Goal: Complete application form: Complete application form

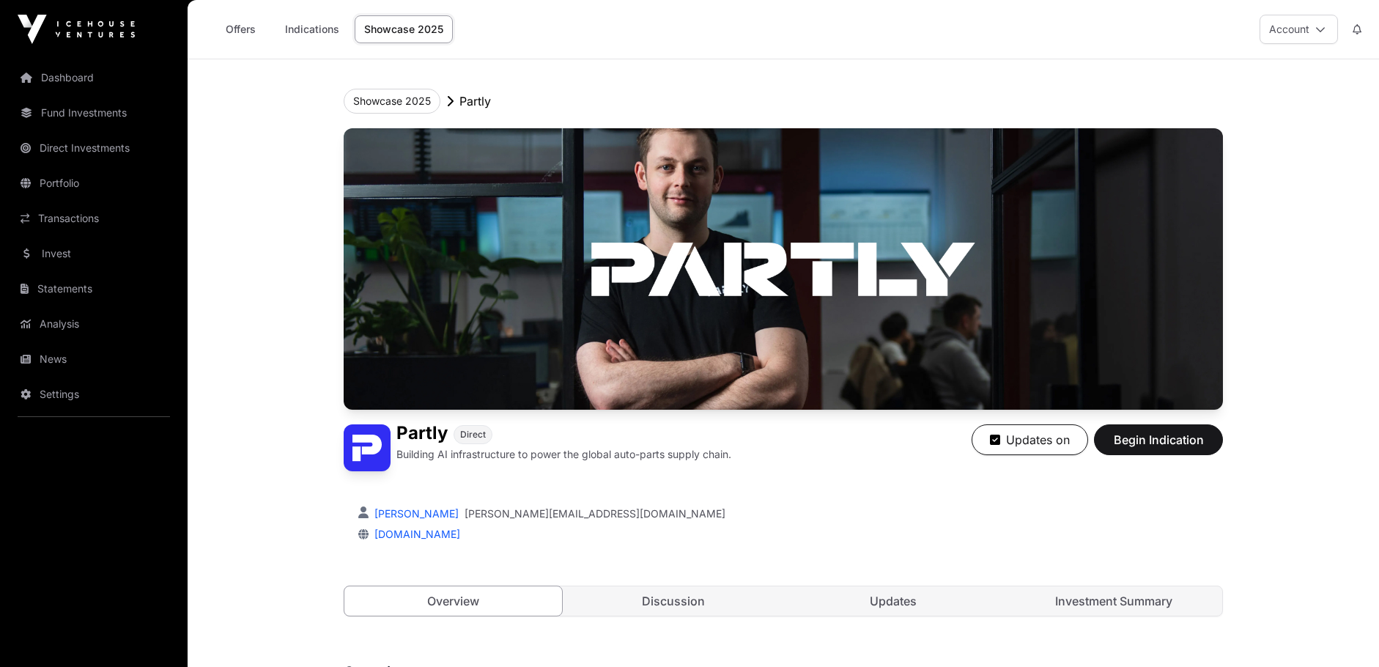
click at [77, 248] on link "Invest" at bounding box center [94, 253] width 164 height 32
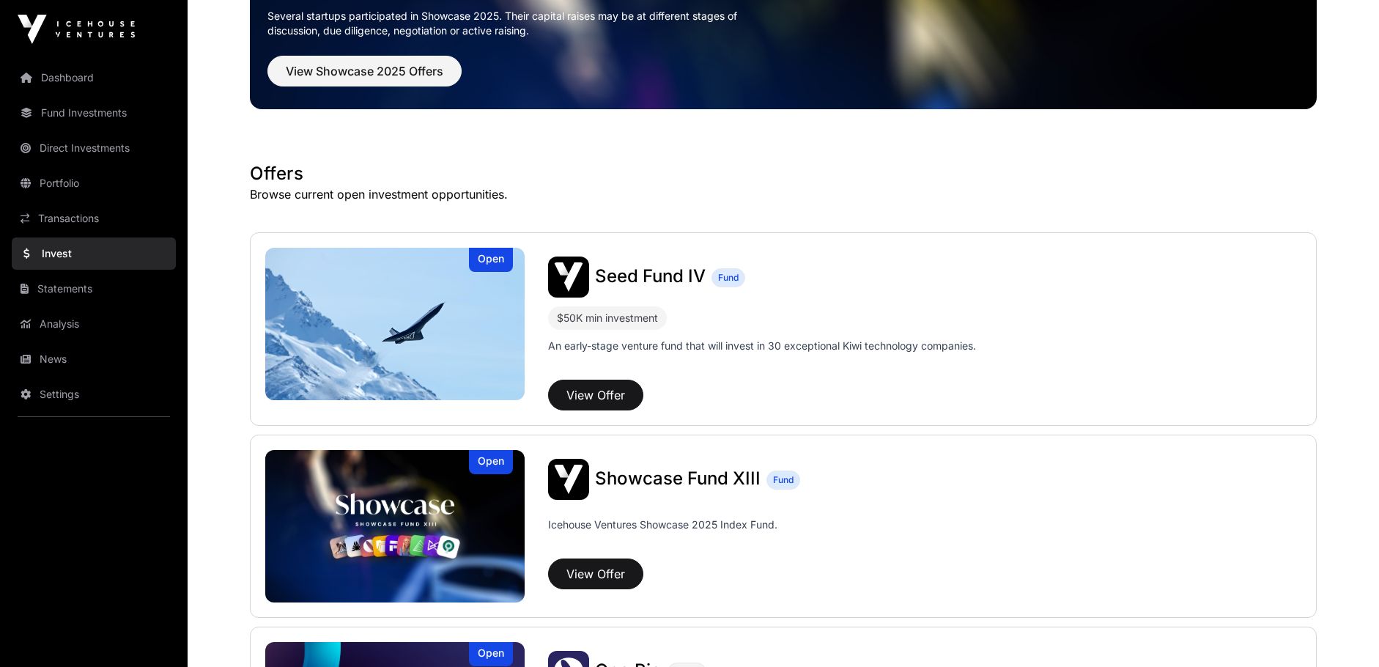
scroll to position [220, 0]
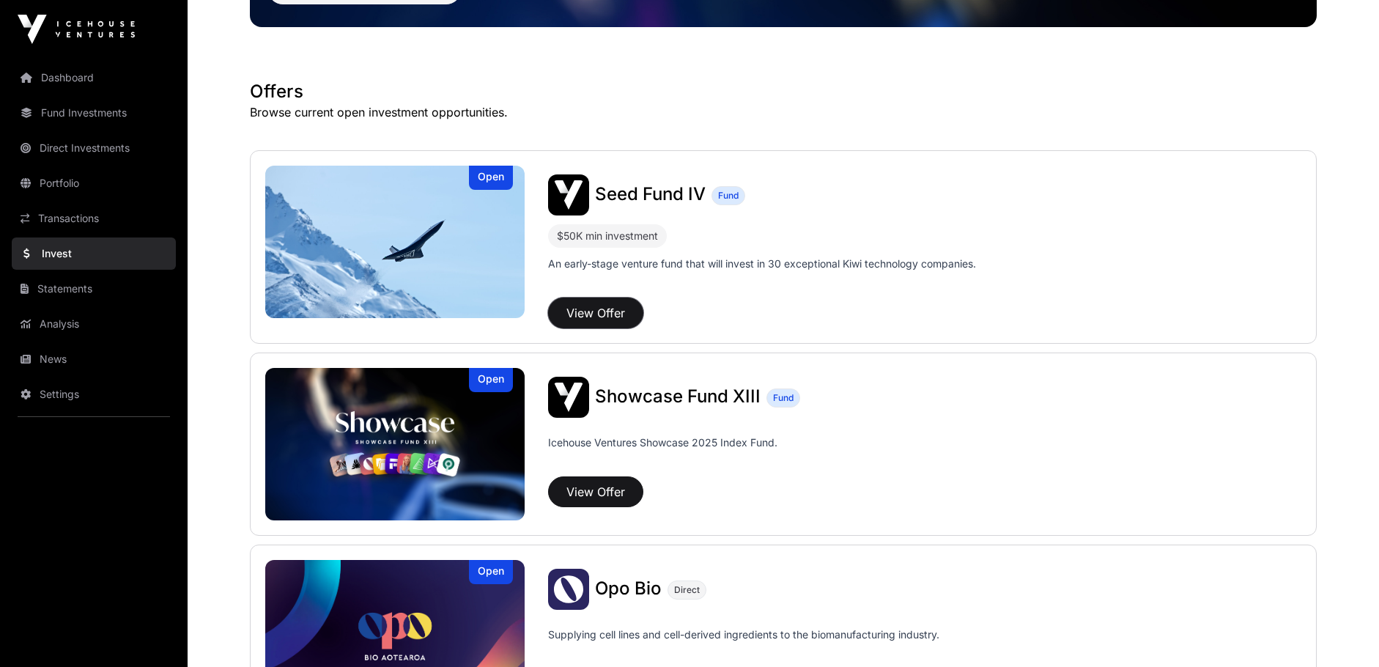
click at [604, 305] on button "View Offer" at bounding box center [595, 312] width 95 height 31
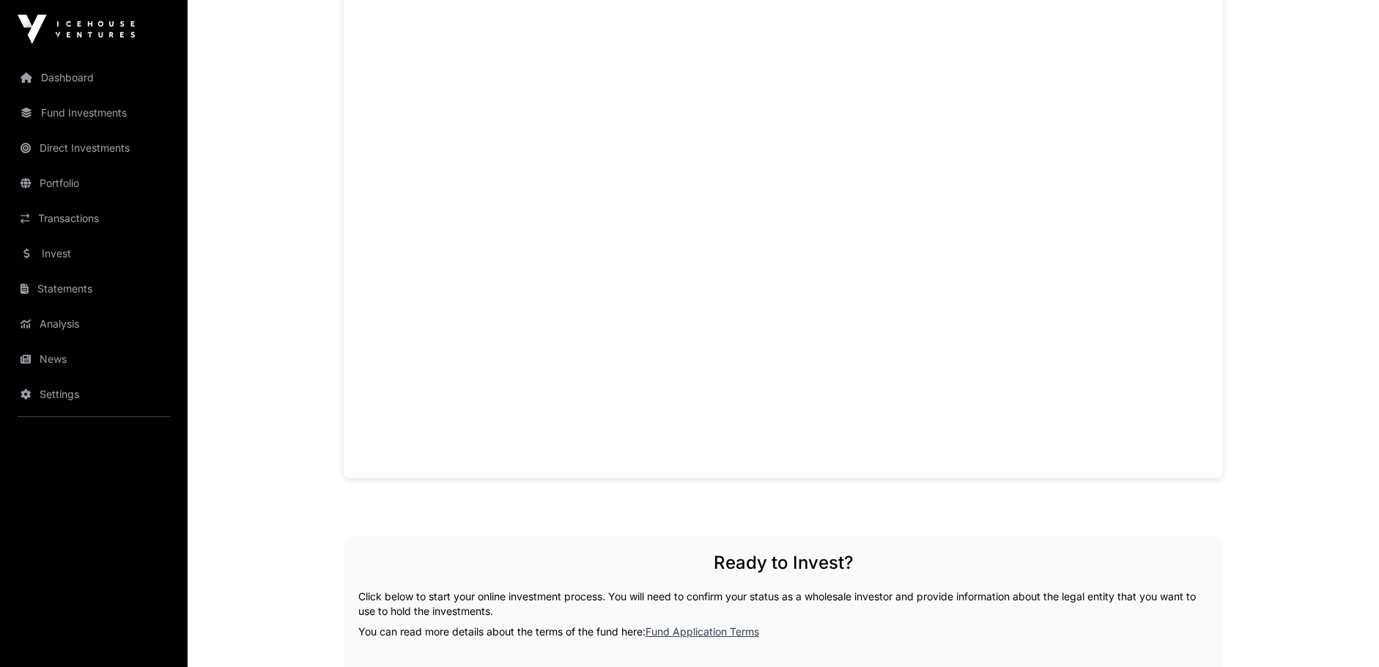
scroll to position [1025, 0]
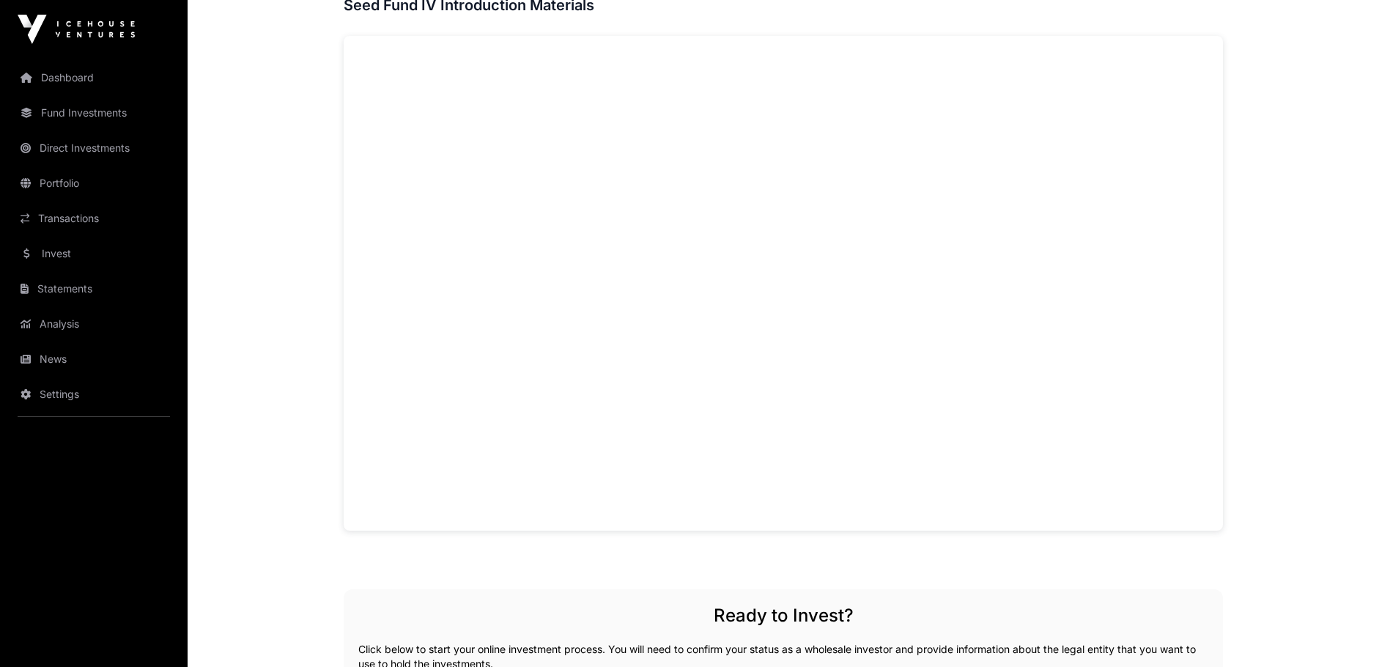
click at [1288, 23] on main "Offers Seed Fund IV Seed Fund IV Fund An early-stage venture fund that will inv…" at bounding box center [783, 89] width 1191 height 2110
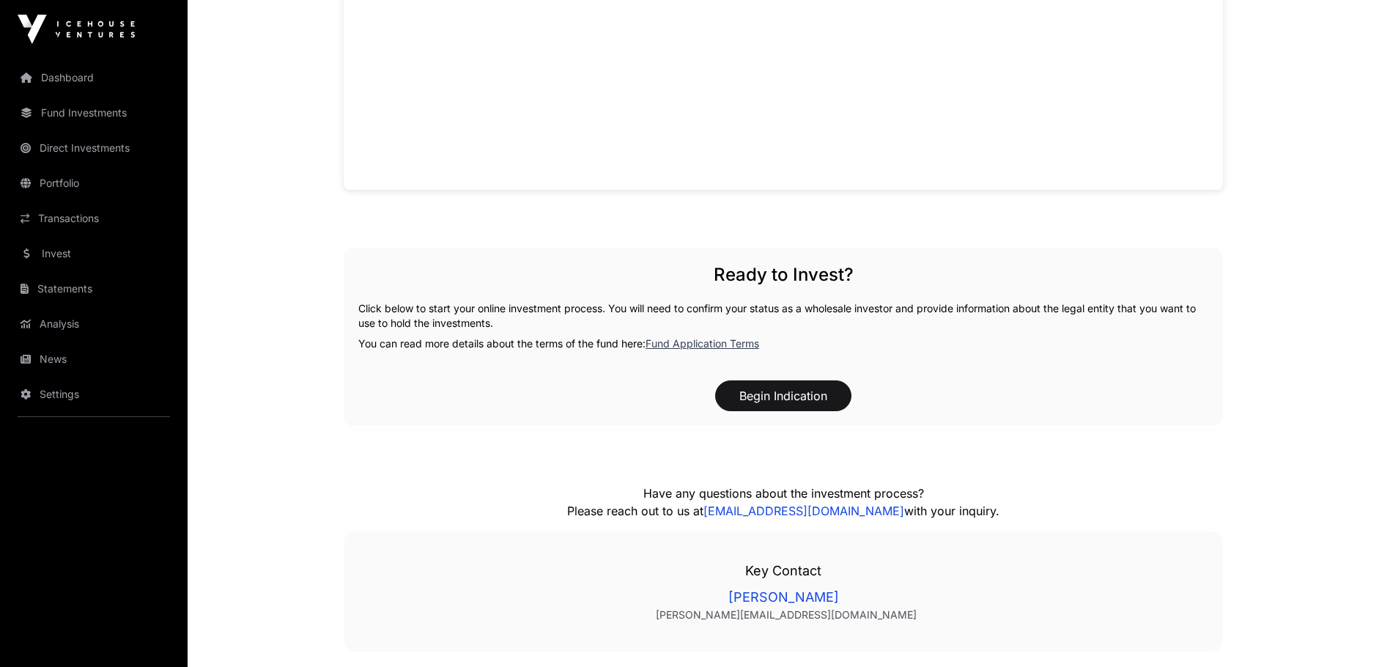
scroll to position [1465, 0]
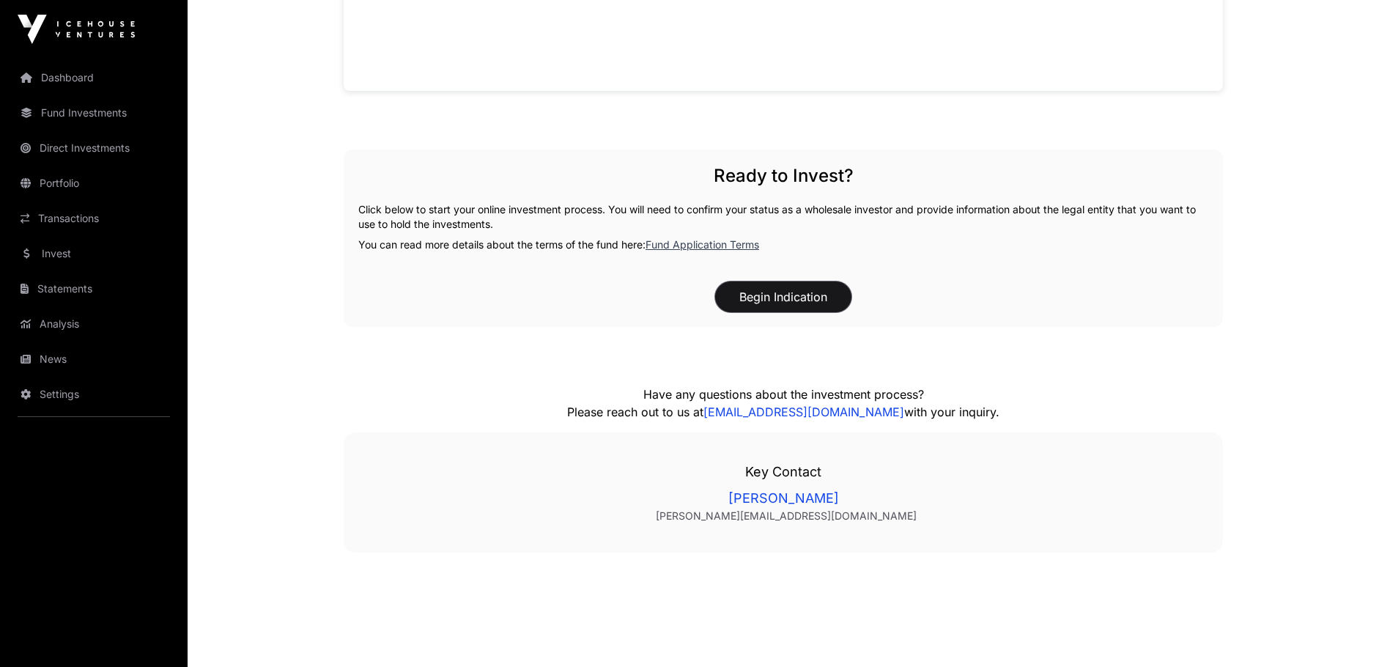
click at [784, 292] on button "Begin Indication" at bounding box center [783, 296] width 136 height 31
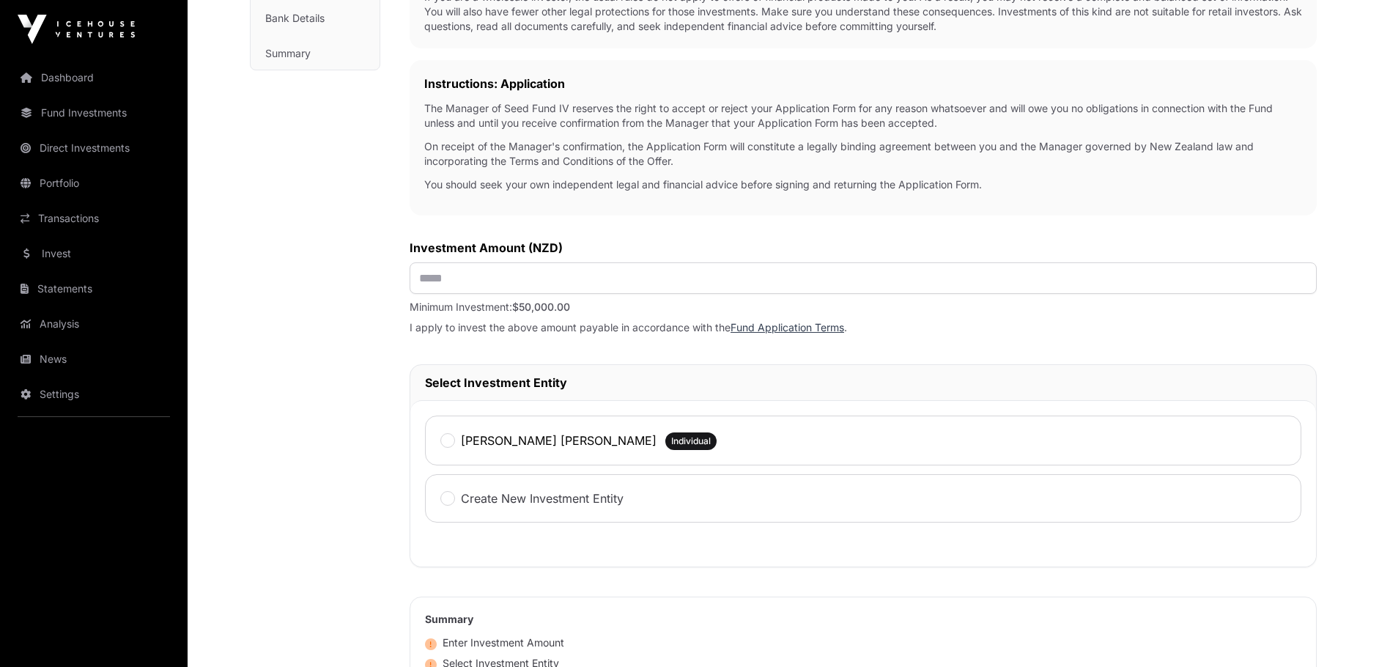
scroll to position [366, 0]
click at [669, 280] on input "text" at bounding box center [862, 276] width 907 height 31
type input "*******"
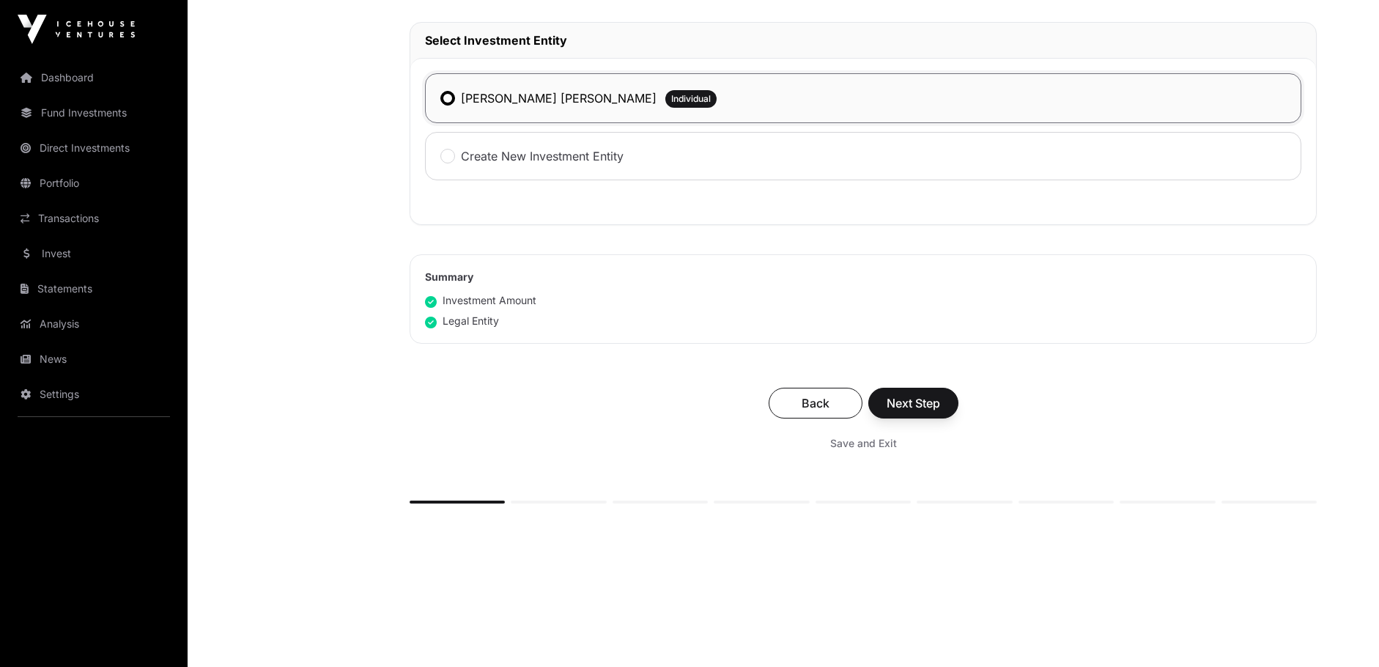
scroll to position [728, 0]
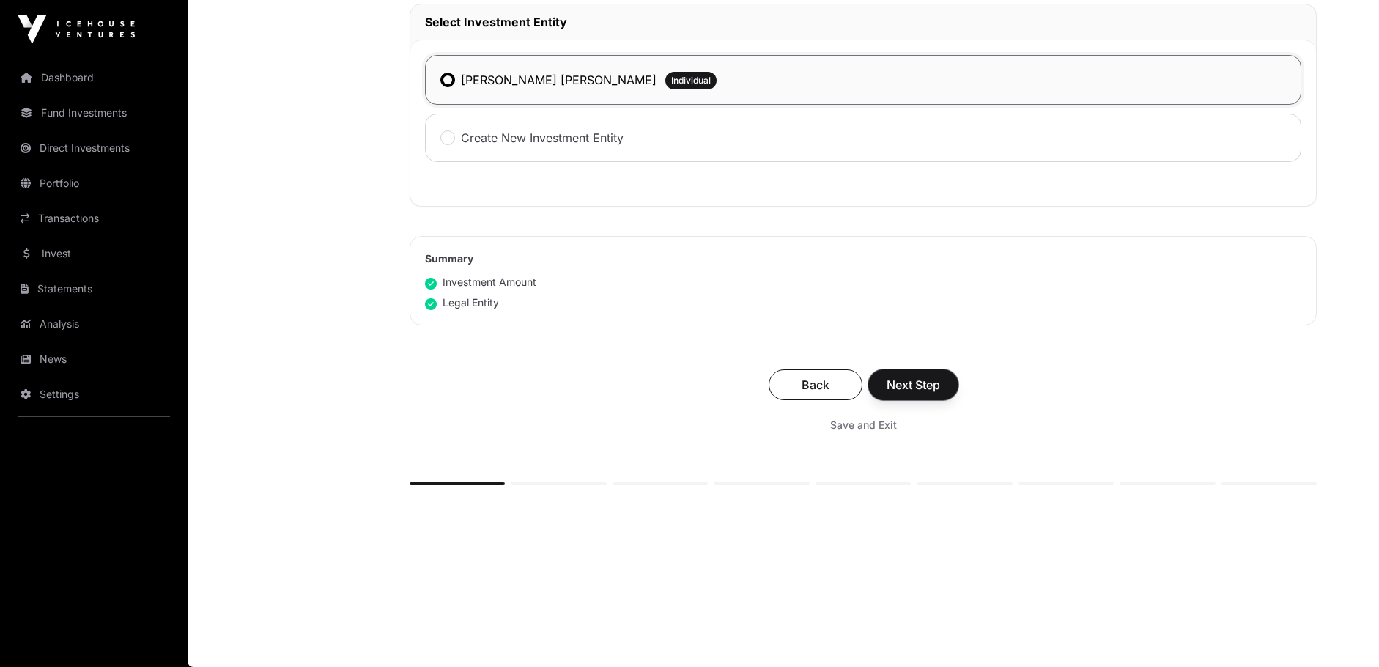
click at [920, 385] on span "Next Step" at bounding box center [912, 385] width 53 height 18
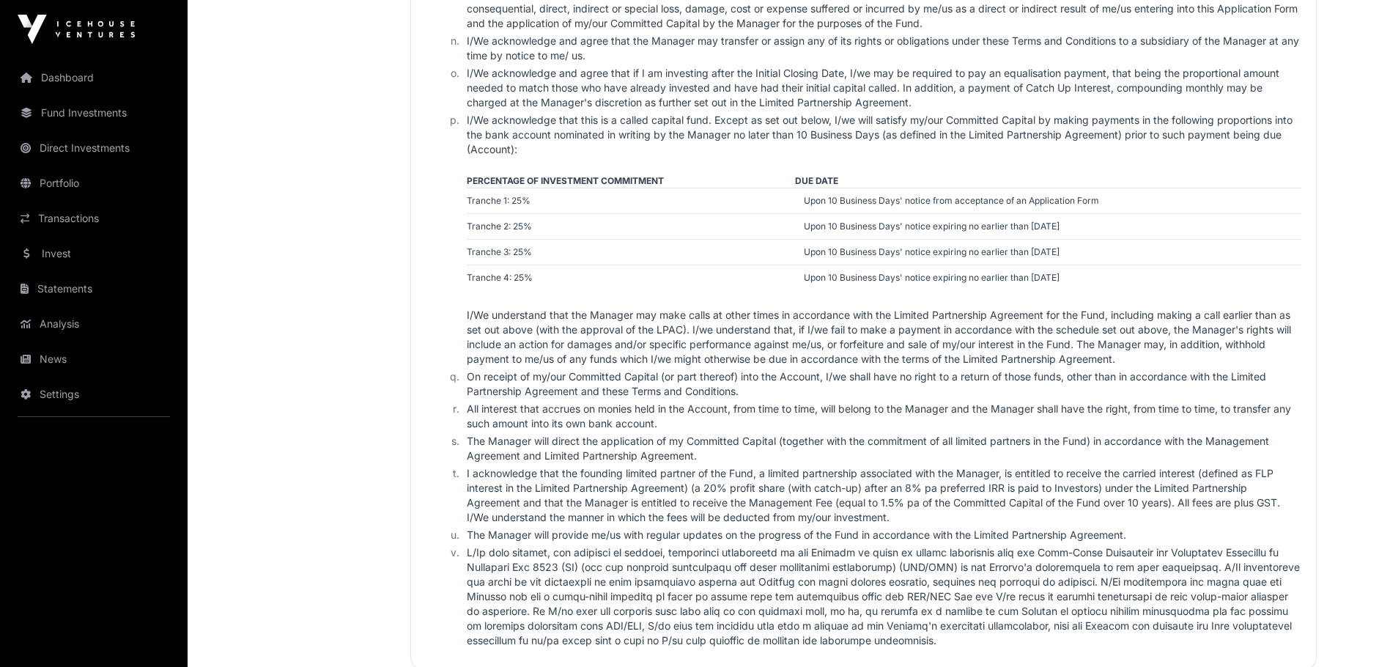
scroll to position [2930, 0]
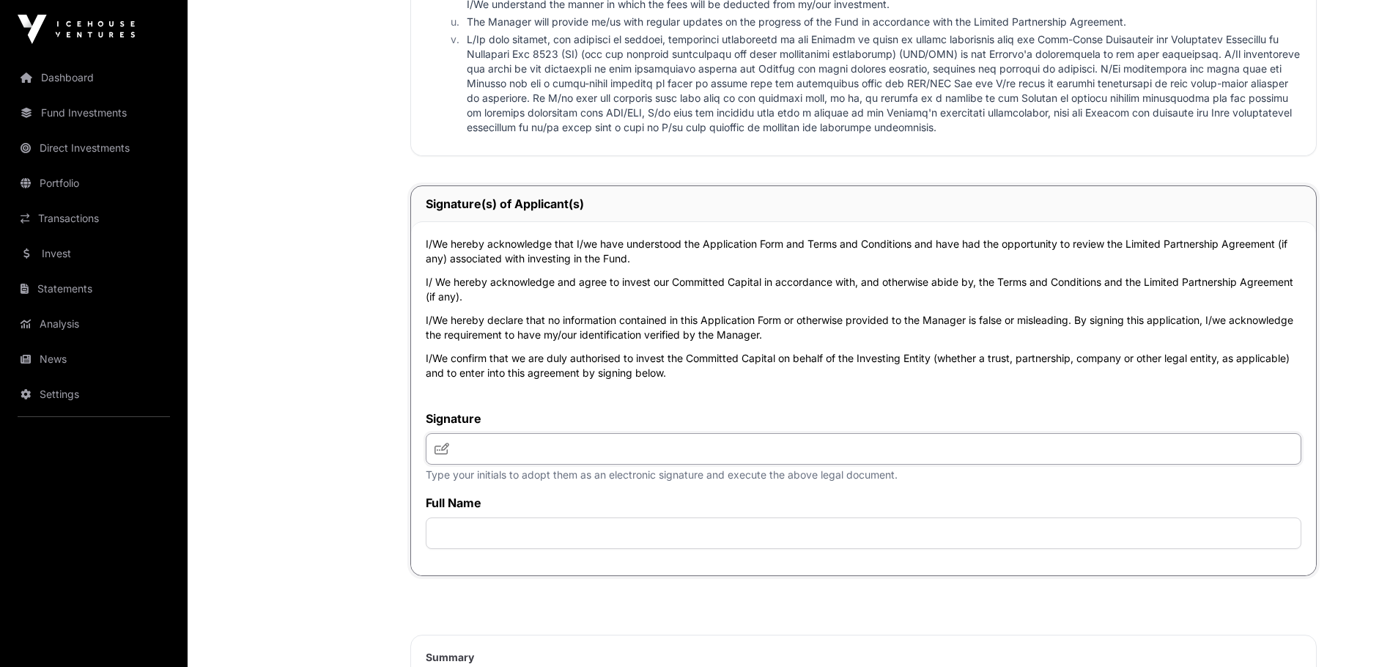
click at [677, 450] on input "text" at bounding box center [863, 448] width 875 height 31
click at [438, 451] on icon at bounding box center [441, 448] width 15 height 12
click at [510, 445] on input "text" at bounding box center [863, 448] width 875 height 31
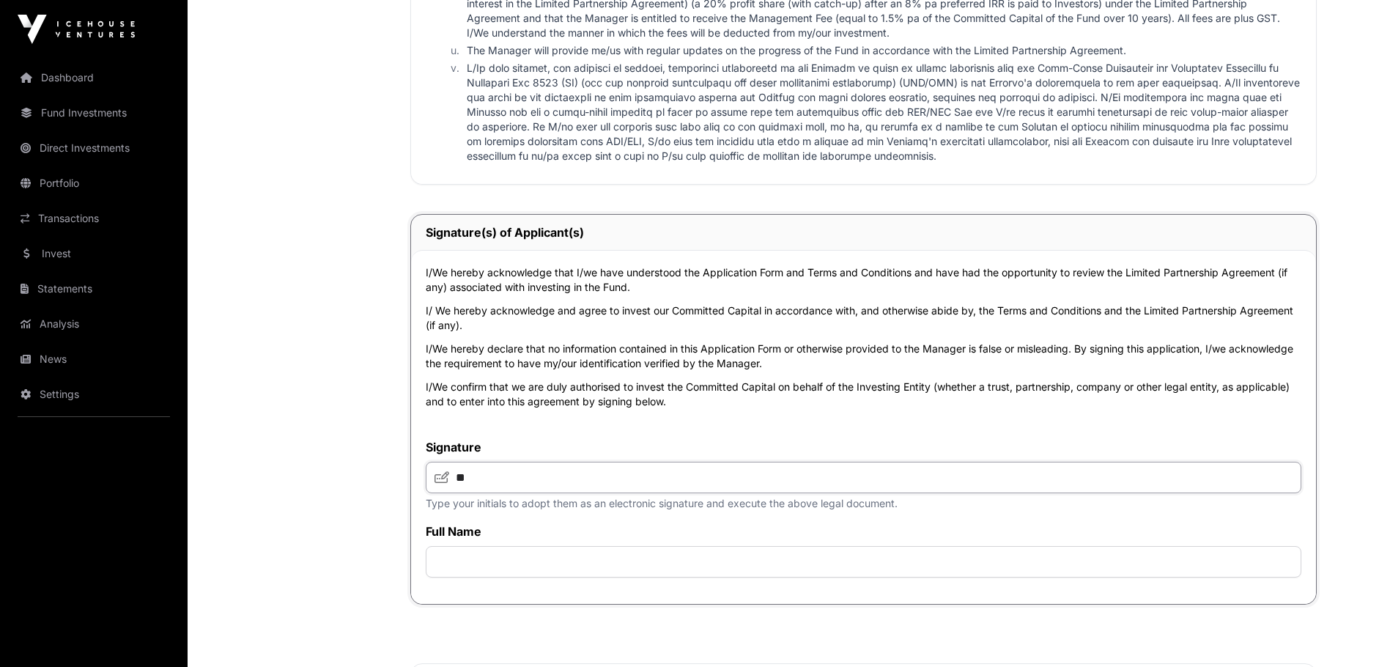
scroll to position [2857, 0]
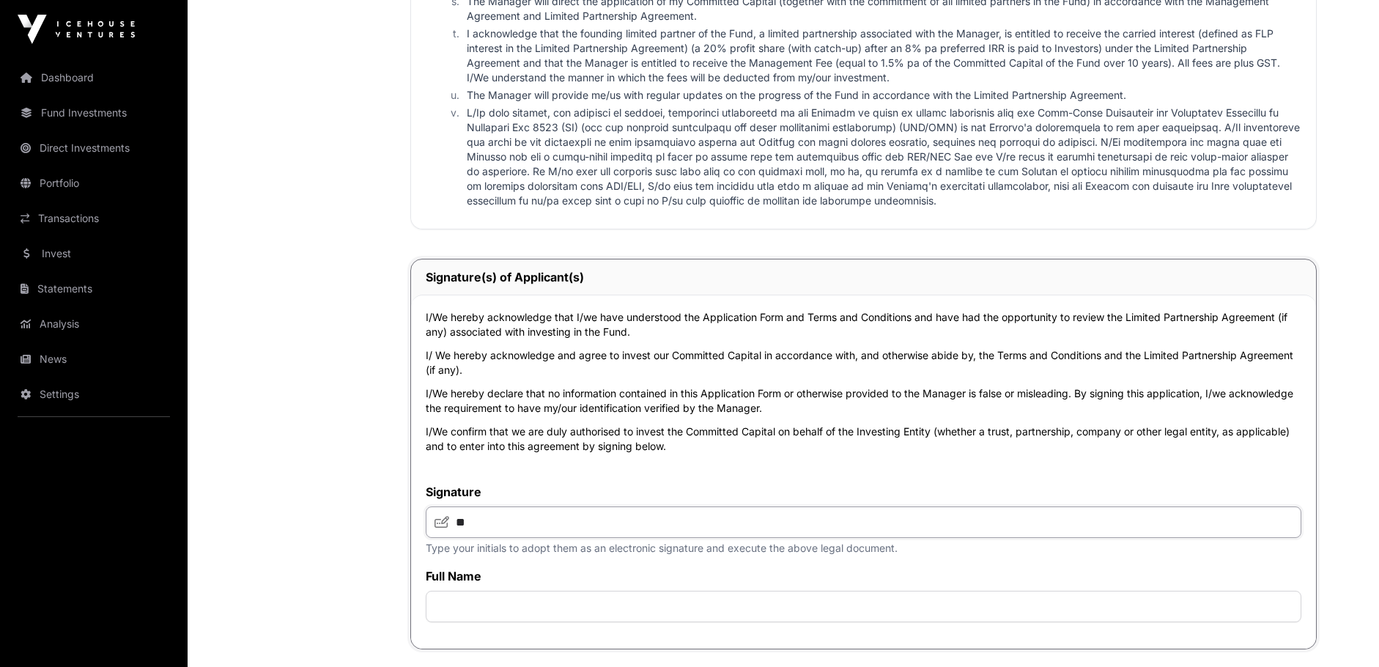
type input "**"
click at [512, 616] on input "text" at bounding box center [863, 605] width 875 height 31
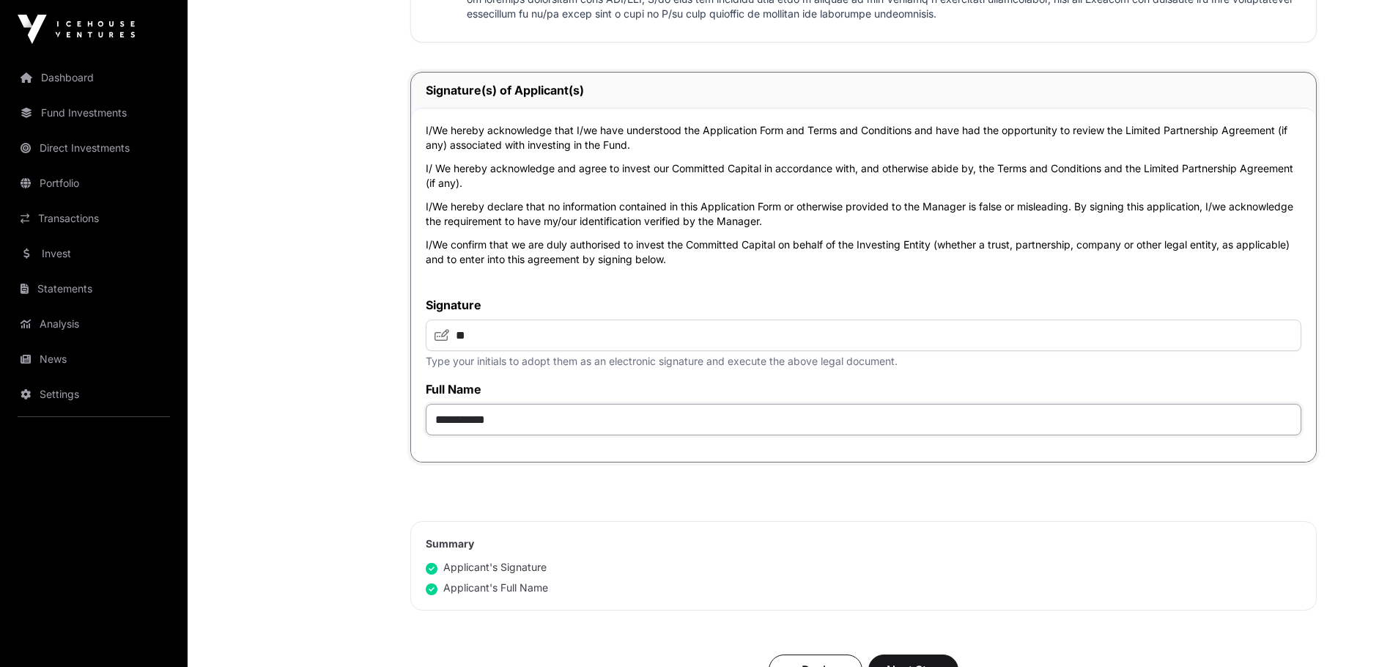
scroll to position [3296, 0]
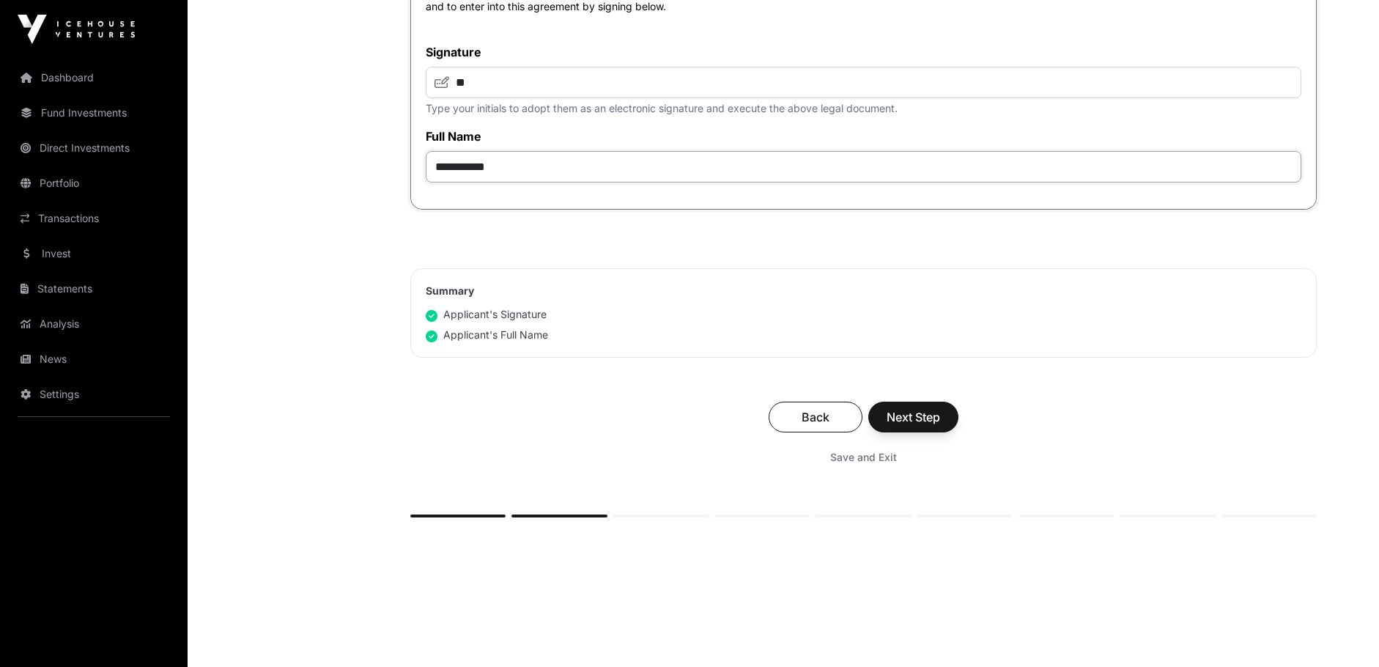
type input "**********"
click at [916, 418] on span "Next Step" at bounding box center [912, 417] width 53 height 18
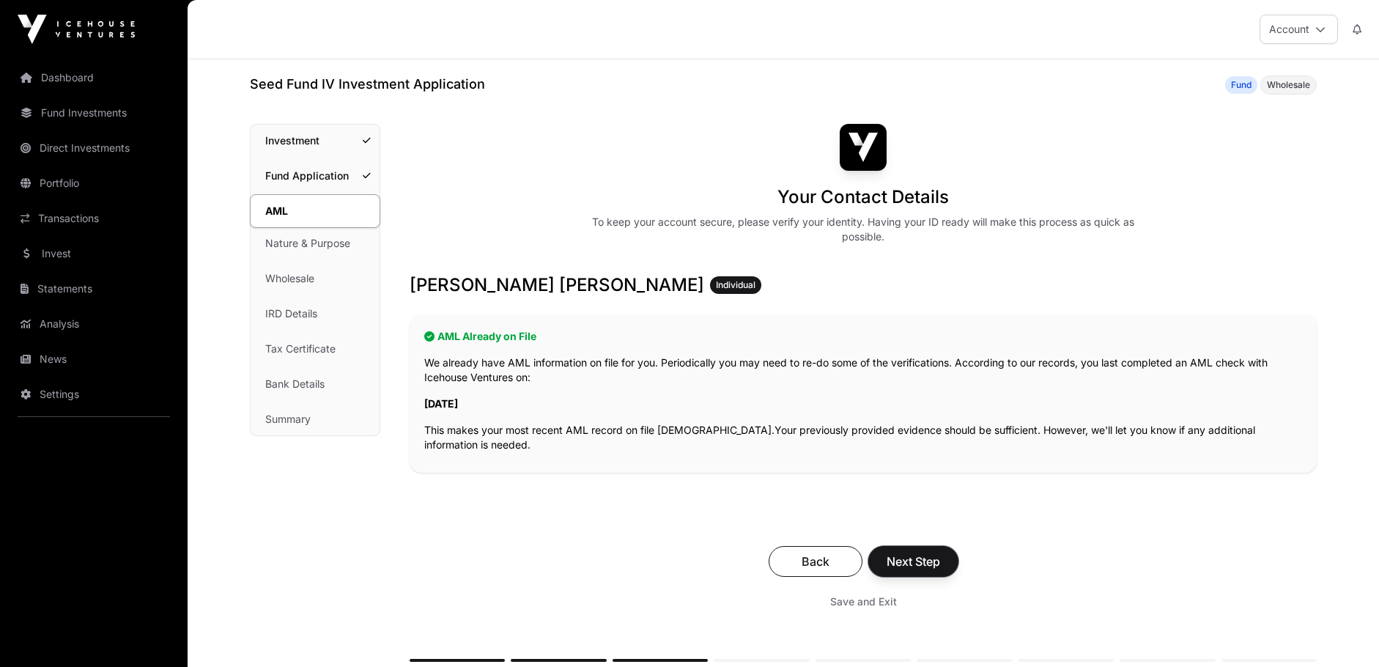
click at [906, 561] on span "Next Step" at bounding box center [912, 561] width 53 height 18
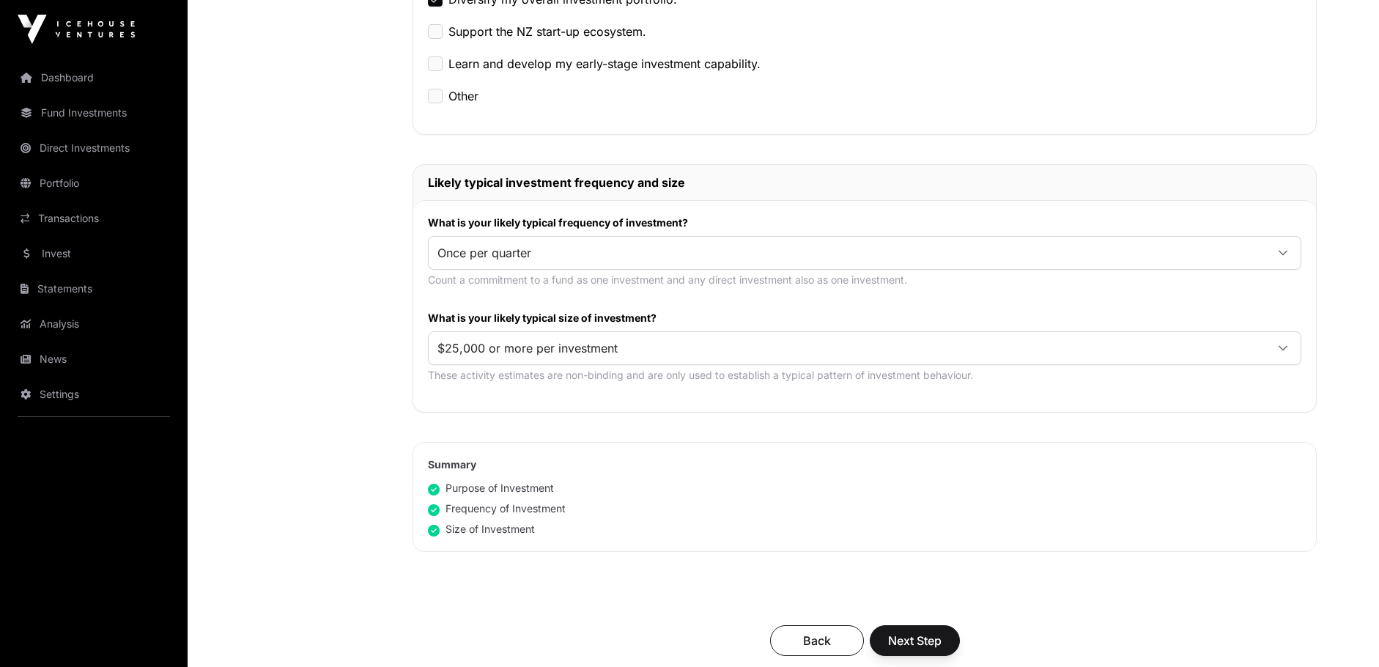
scroll to position [586, 0]
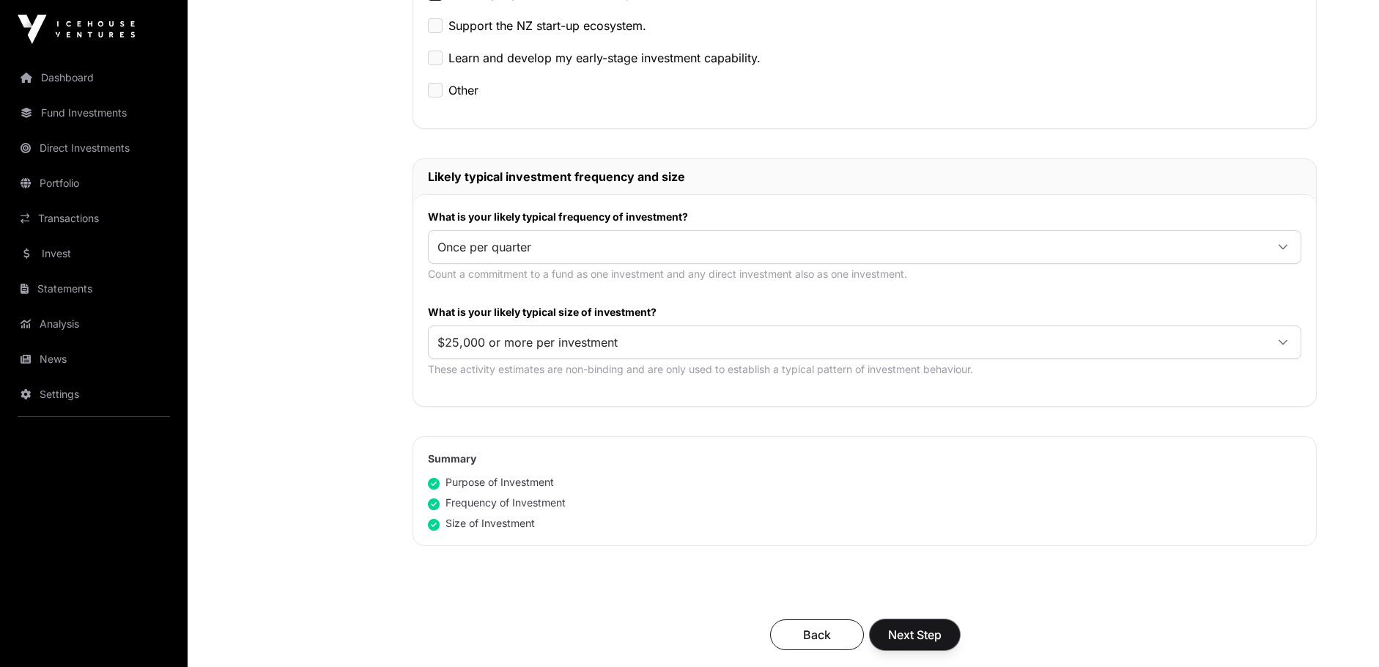
click at [912, 635] on span "Next Step" at bounding box center [914, 635] width 53 height 18
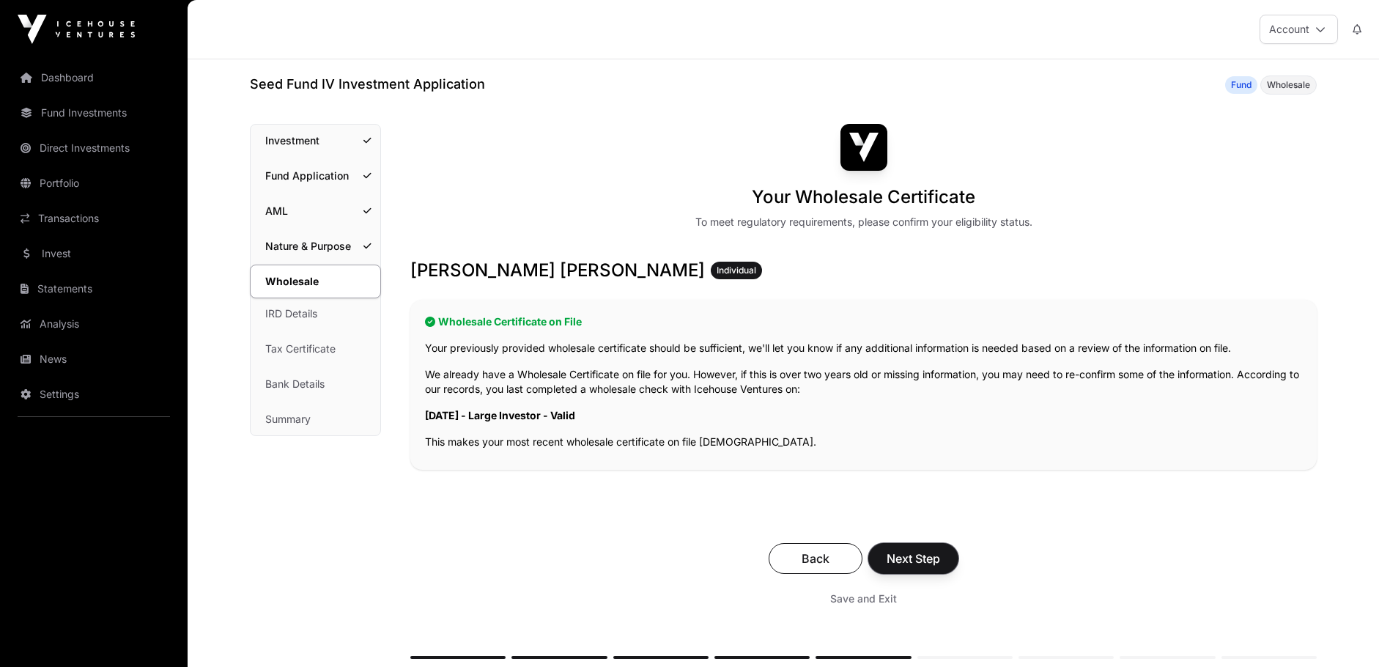
click at [921, 557] on span "Next Step" at bounding box center [912, 558] width 53 height 18
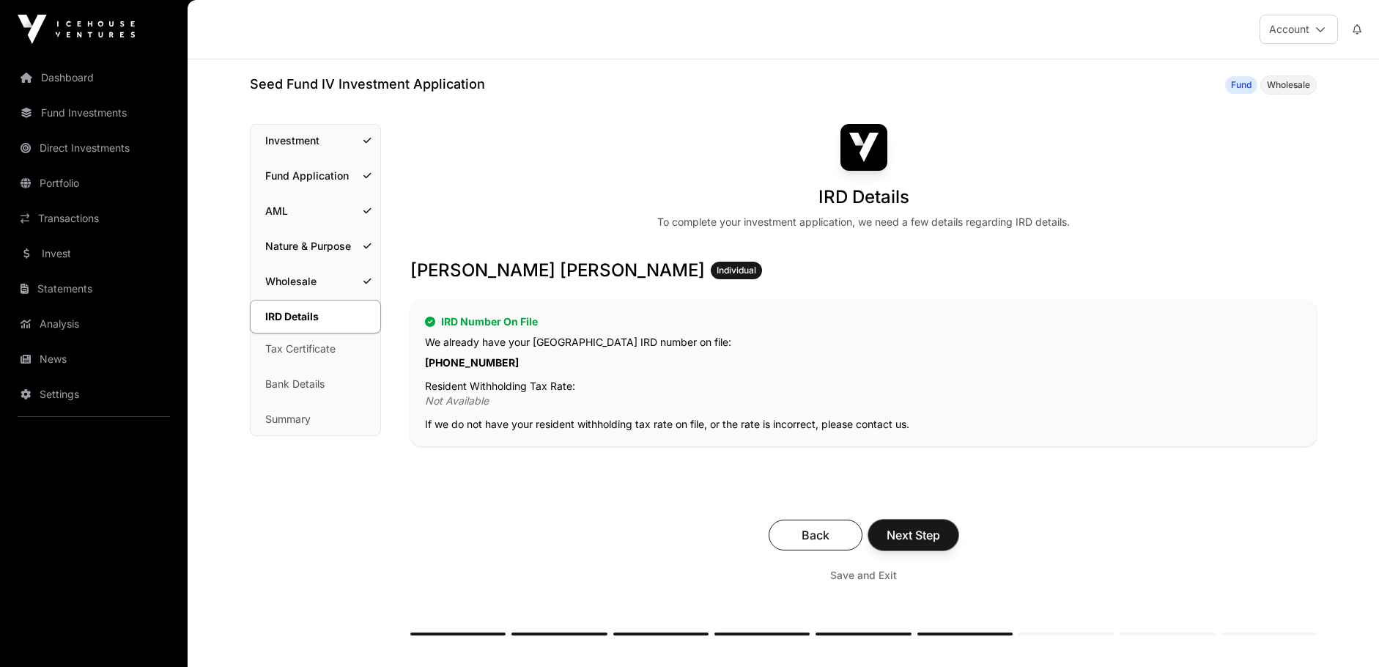
click at [922, 540] on span "Next Step" at bounding box center [912, 535] width 53 height 18
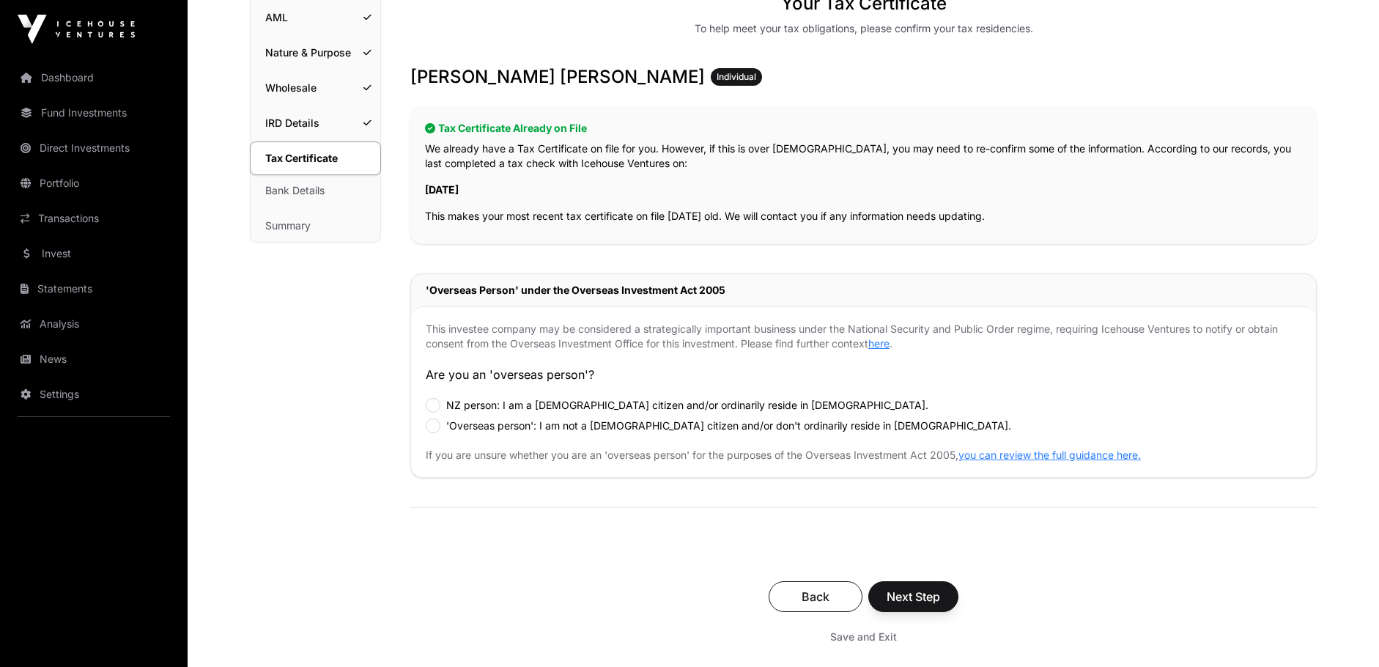
scroll to position [293, 0]
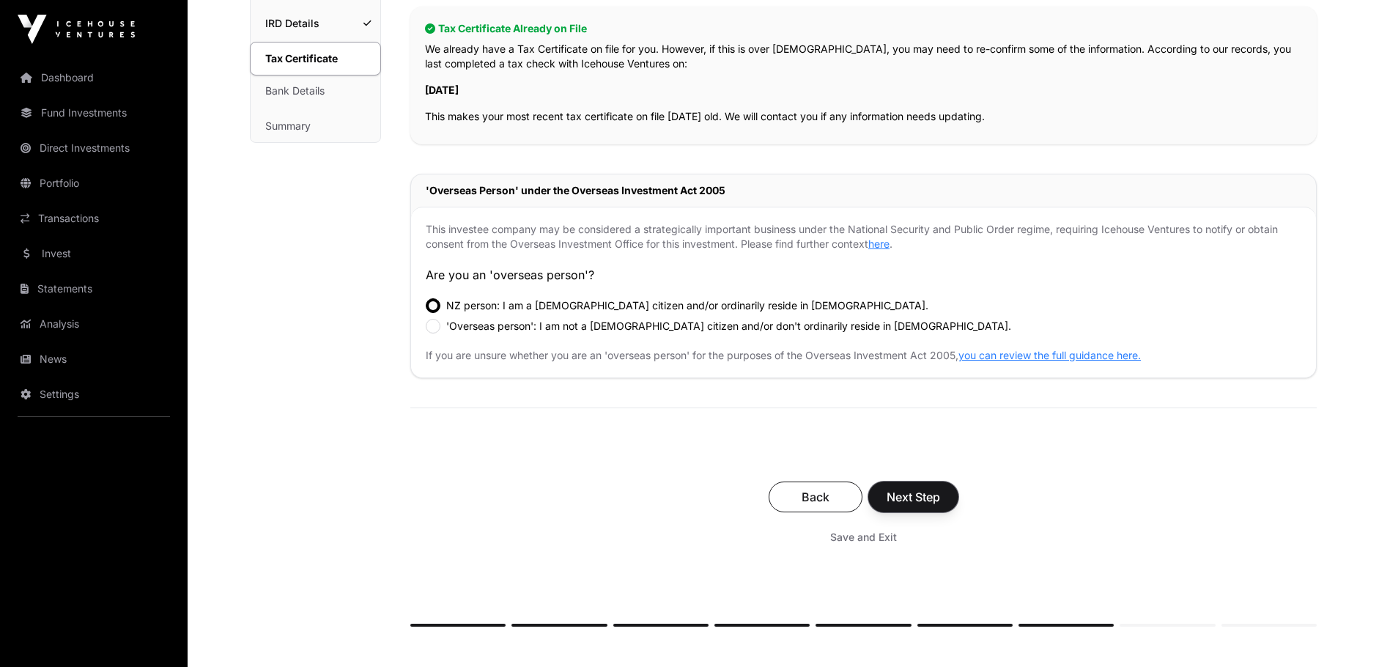
click at [922, 497] on span "Next Step" at bounding box center [912, 497] width 53 height 18
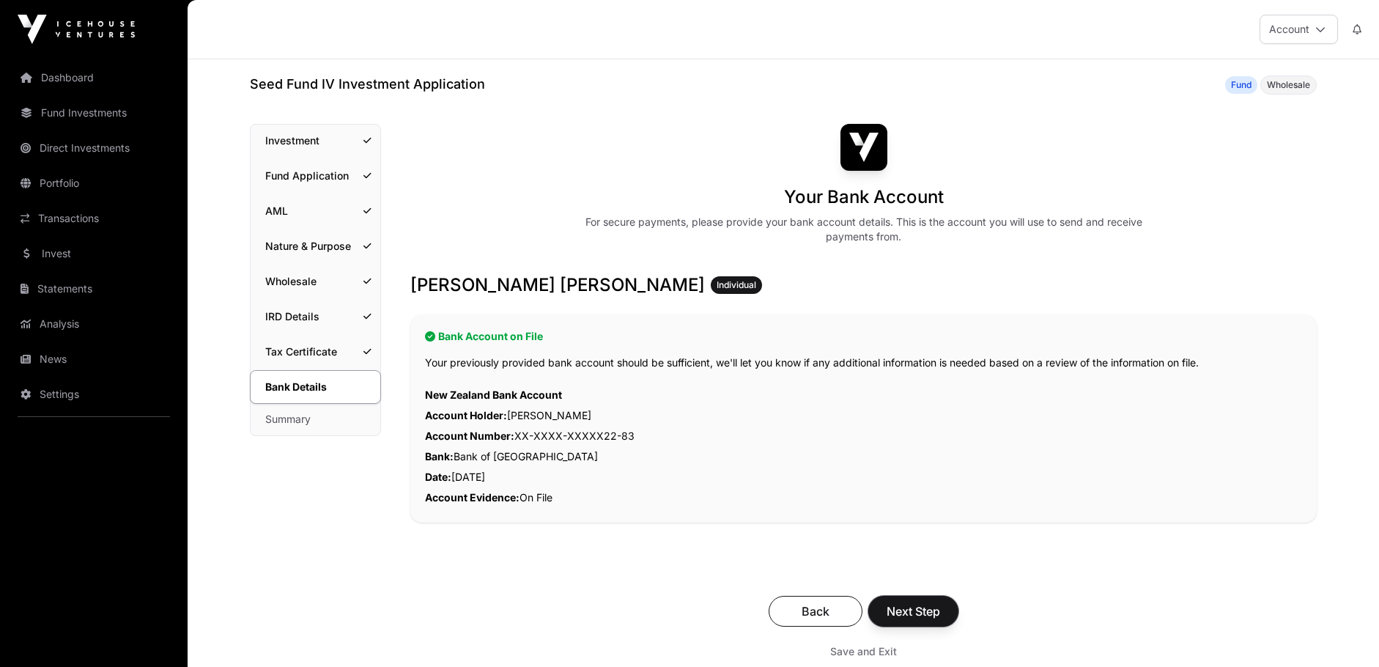
click at [914, 609] on span "Next Step" at bounding box center [912, 611] width 53 height 18
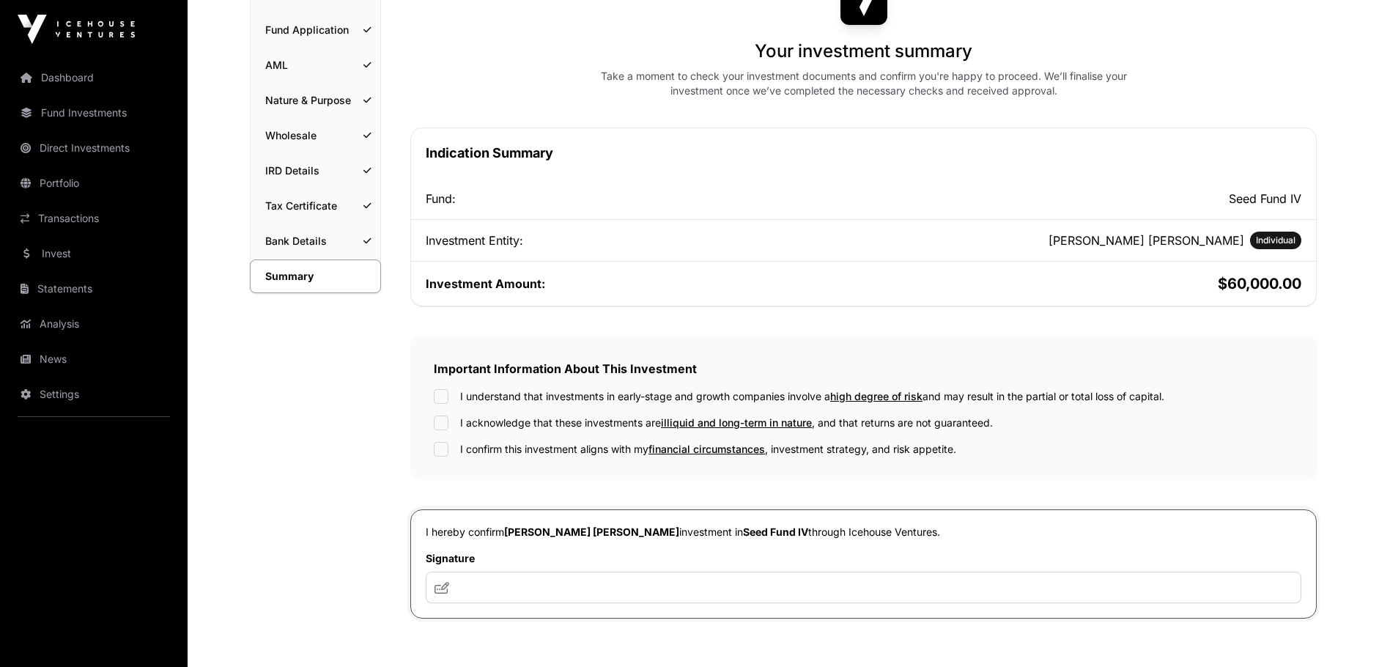
scroll to position [146, 0]
click at [526, 607] on div "I hereby confirm [PERSON_NAME] [PERSON_NAME] investment in Seed Fund IV through…" at bounding box center [863, 562] width 906 height 109
click at [537, 592] on input "text" at bounding box center [863, 586] width 875 height 31
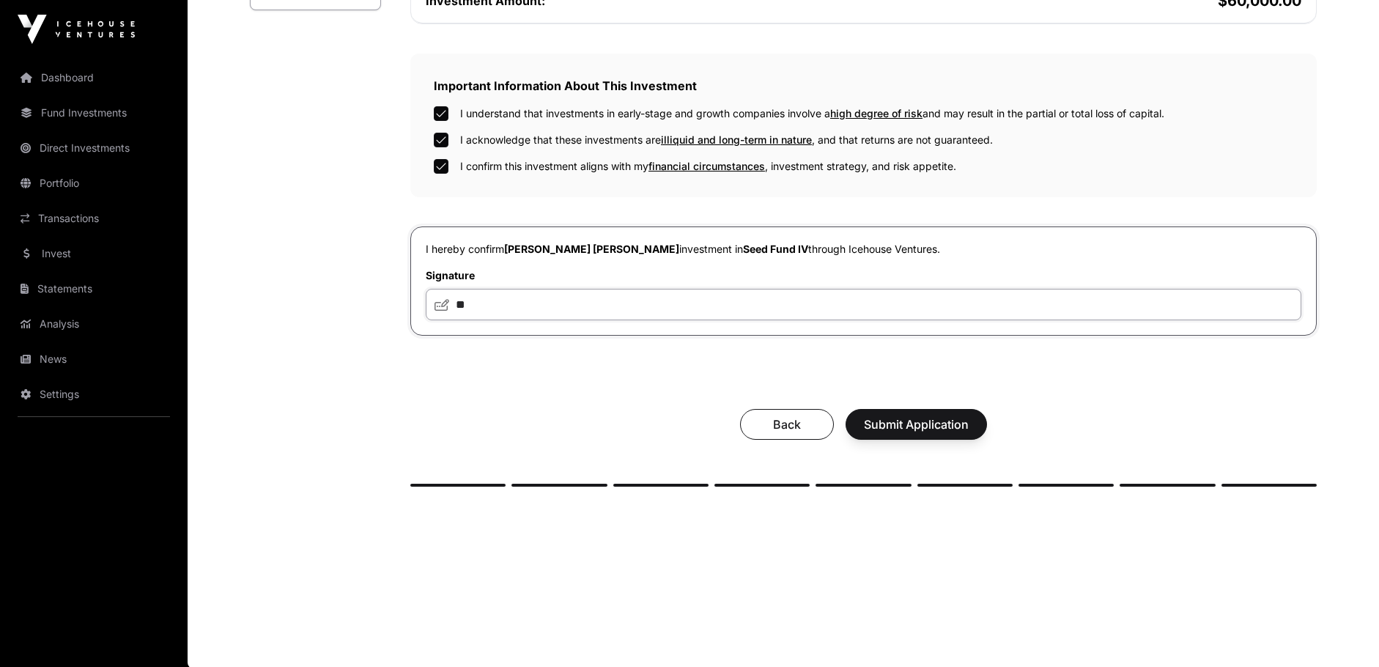
scroll to position [432, 0]
type input "**"
click at [896, 424] on span "Submit Application" at bounding box center [916, 423] width 105 height 18
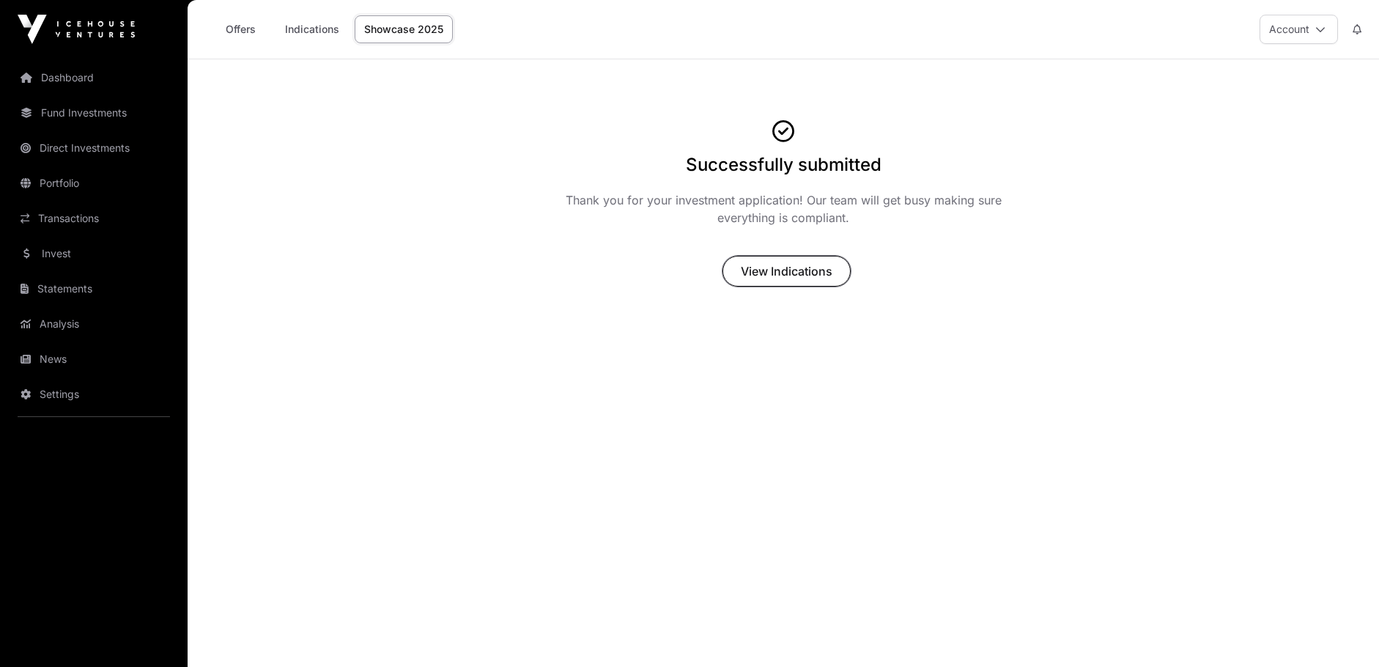
click at [775, 271] on span "View Indications" at bounding box center [787, 271] width 92 height 18
